Goal: Task Accomplishment & Management: Manage account settings

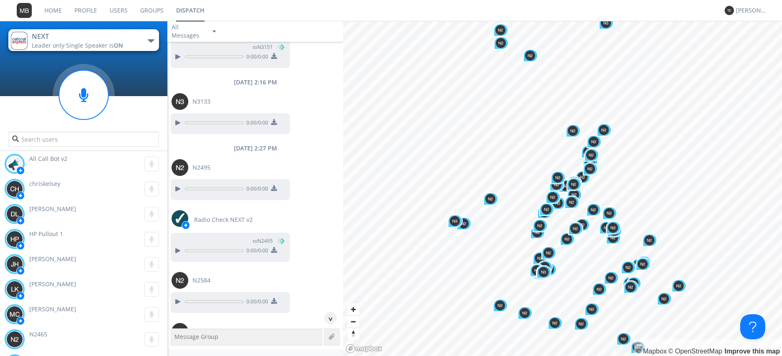
scroll to position [1010, 0]
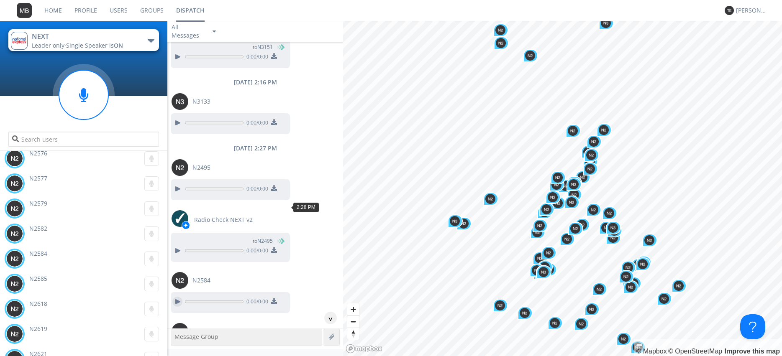
click at [176, 297] on div at bounding box center [177, 302] width 10 height 10
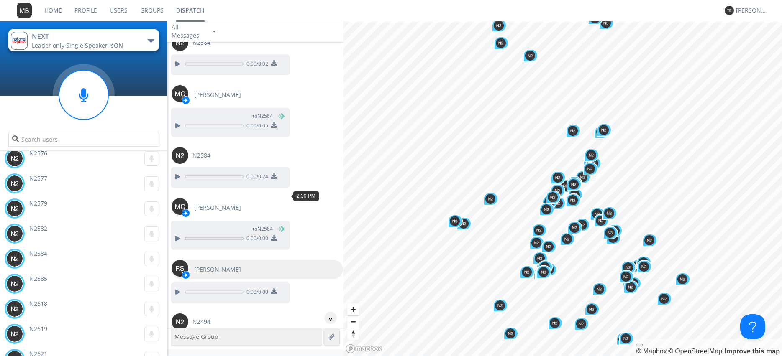
scroll to position [16251, 0]
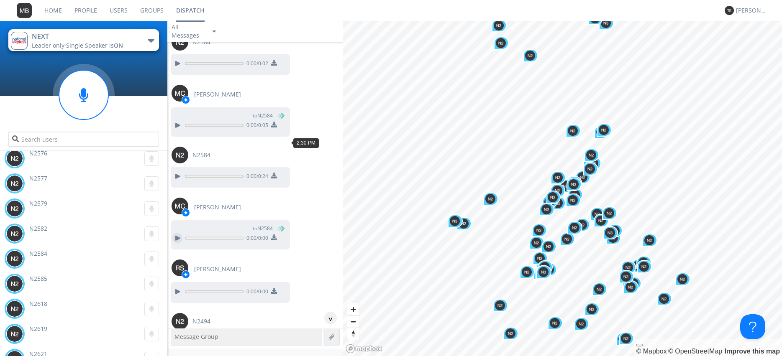
click at [180, 233] on div at bounding box center [177, 238] width 10 height 10
click at [177, 287] on div at bounding box center [177, 292] width 10 height 10
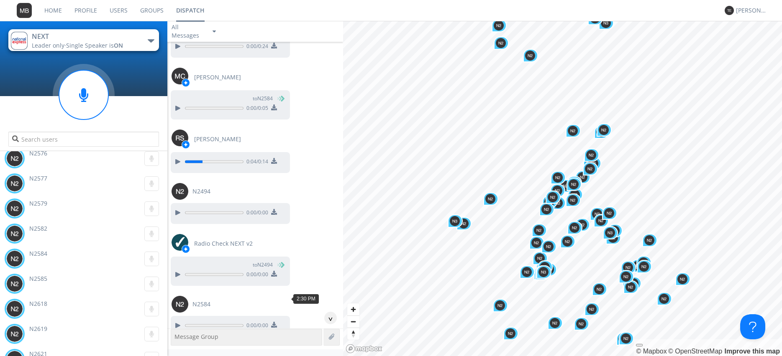
scroll to position [16394, 0]
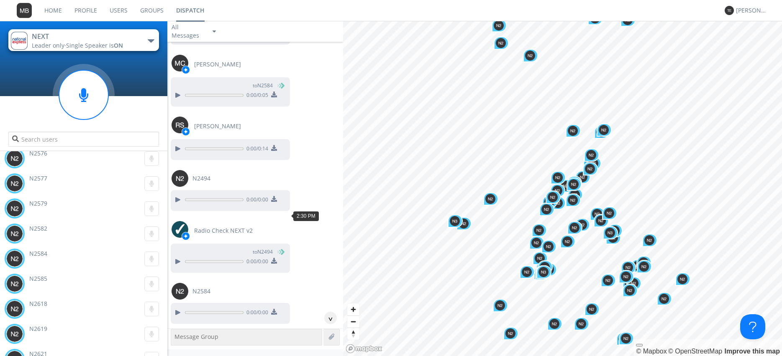
click at [170, 308] on button at bounding box center [177, 313] width 15 height 11
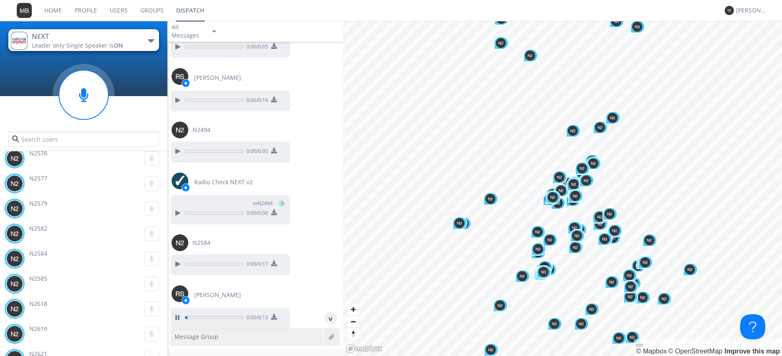
scroll to position [16489, 0]
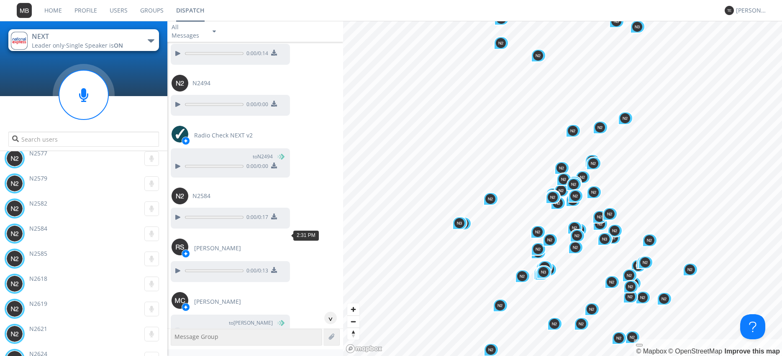
click at [180, 328] on div at bounding box center [177, 333] width 10 height 10
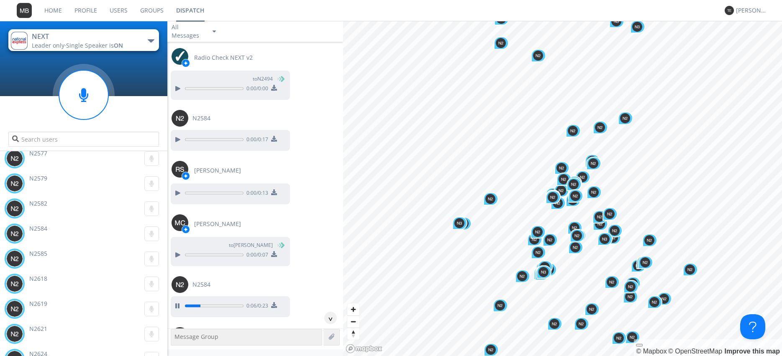
scroll to position [16585, 0]
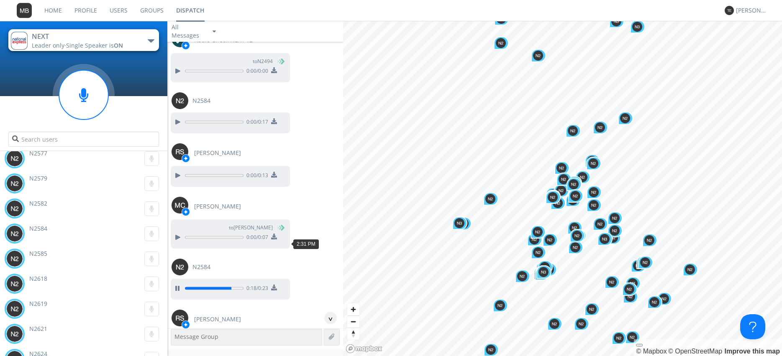
click at [178, 337] on div at bounding box center [177, 342] width 10 height 10
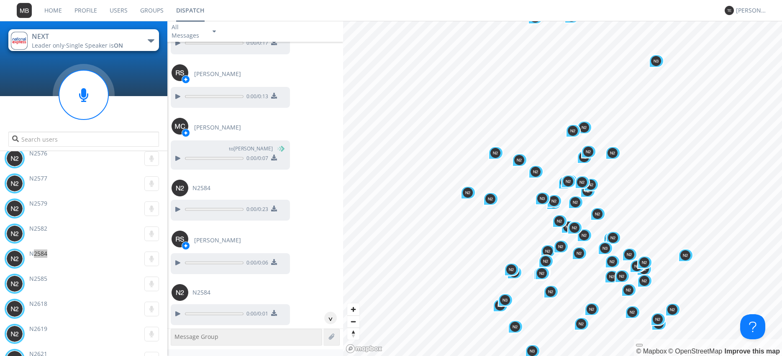
scroll to position [1035, 0]
